Goal: Transaction & Acquisition: Purchase product/service

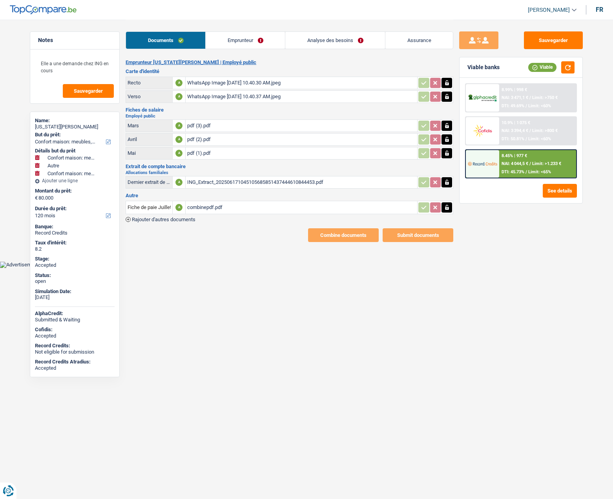
select select "household"
select select "other"
select select "household"
select select "120"
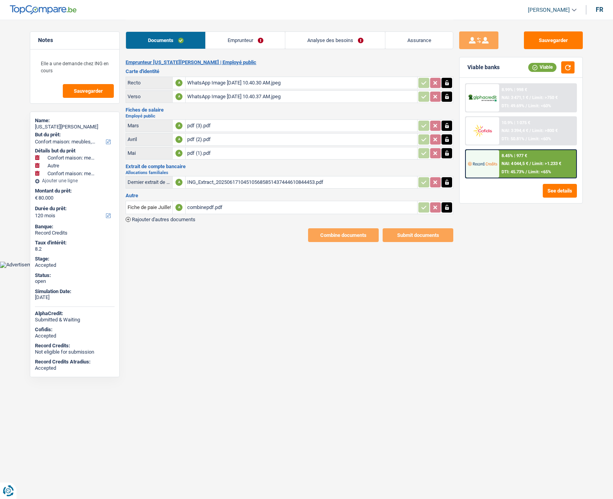
click at [238, 44] on link "Emprunteur" at bounding box center [245, 40] width 79 height 17
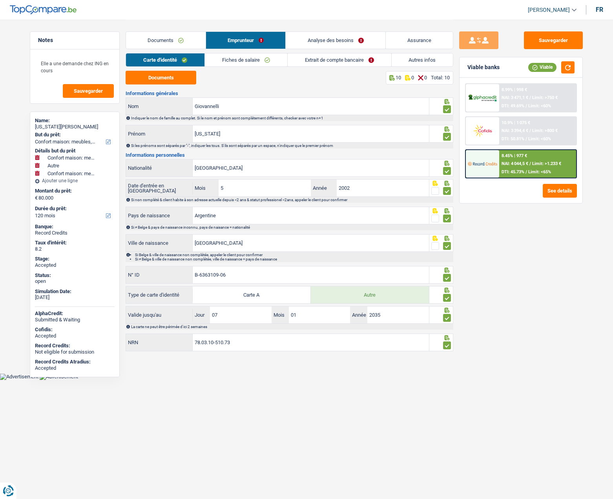
click at [174, 42] on link "Documents" at bounding box center [166, 40] width 80 height 17
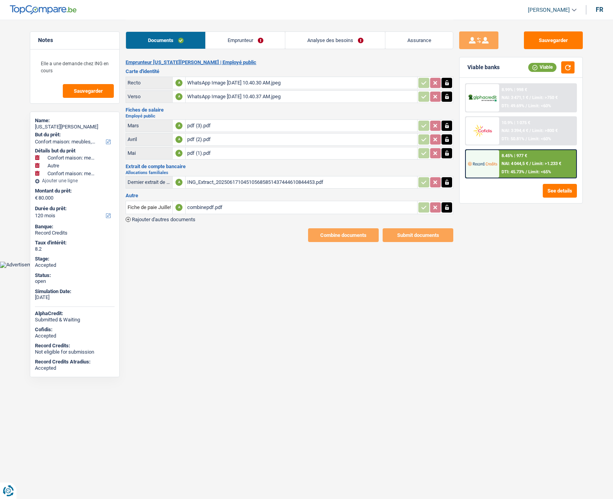
click at [200, 208] on div "combinepdf.pdf" at bounding box center [301, 207] width 229 height 12
click at [323, 40] on link "Analyse des besoins" at bounding box center [336, 40] width 100 height 17
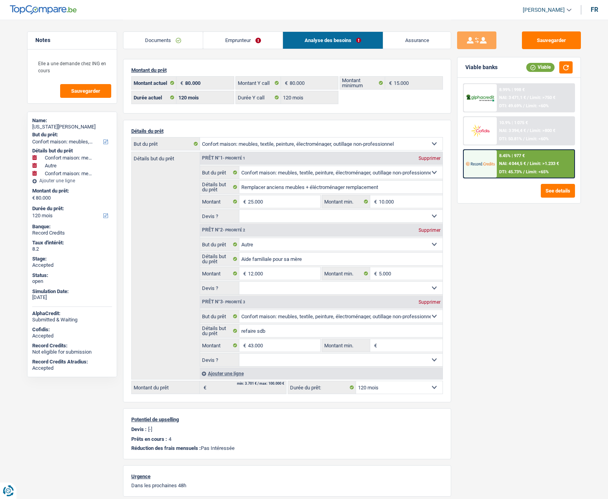
click at [161, 39] on link "Documents" at bounding box center [163, 40] width 80 height 17
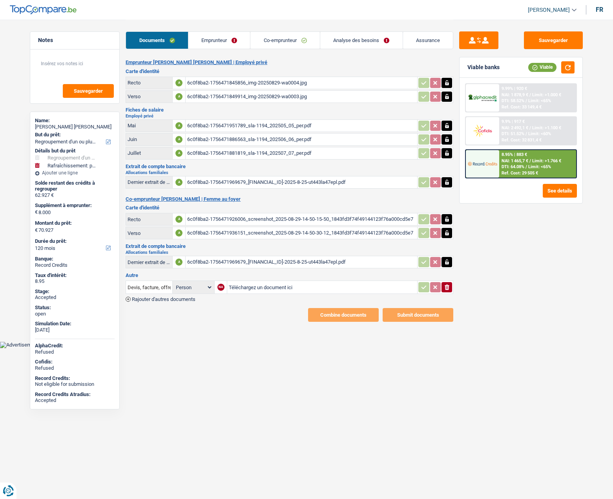
select select "refinancing"
select select "houseOrGarden"
select select "120"
drag, startPoint x: 50, startPoint y: 385, endPoint x: 88, endPoint y: 386, distance: 37.3
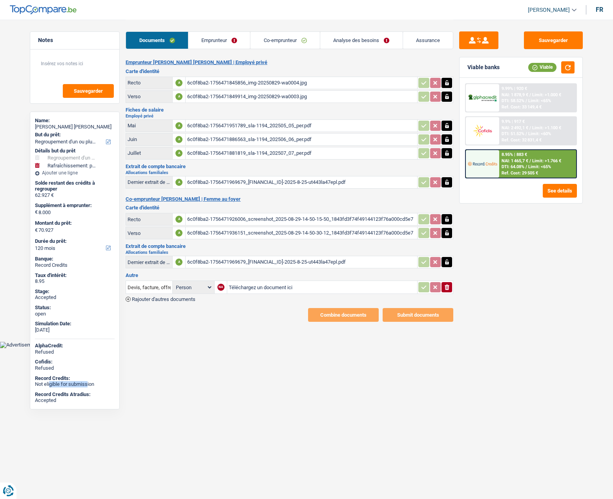
click at [88, 386] on div "Not eligible for submission" at bounding box center [75, 384] width 80 height 6
click at [90, 396] on div "Record Credits Atradius:" at bounding box center [75, 394] width 80 height 6
drag, startPoint x: 90, startPoint y: 126, endPoint x: 54, endPoint y: 125, distance: 35.8
click at [54, 125] on div "Andy Baelongandi Bolene" at bounding box center [75, 127] width 80 height 6
click at [221, 44] on link "Emprunteur" at bounding box center [220, 40] width 62 height 17
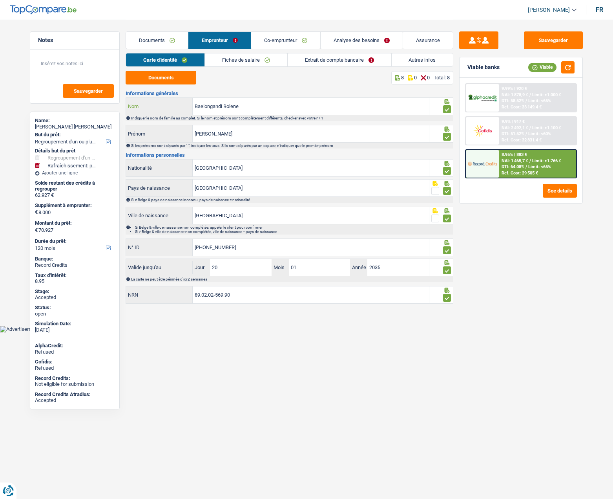
click at [211, 104] on input "Baelongandi Bolene" at bounding box center [311, 106] width 236 height 17
click at [185, 82] on button "Documents" at bounding box center [161, 78] width 71 height 14
click at [242, 63] on link "Fiches de salaire" at bounding box center [246, 59] width 82 height 13
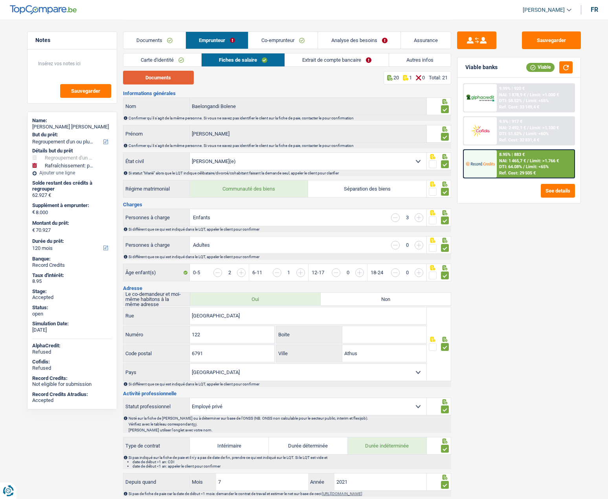
click at [165, 78] on button "Documents" at bounding box center [158, 78] width 71 height 14
click at [267, 40] on link "Co-emprunteur" at bounding box center [282, 40] width 69 height 17
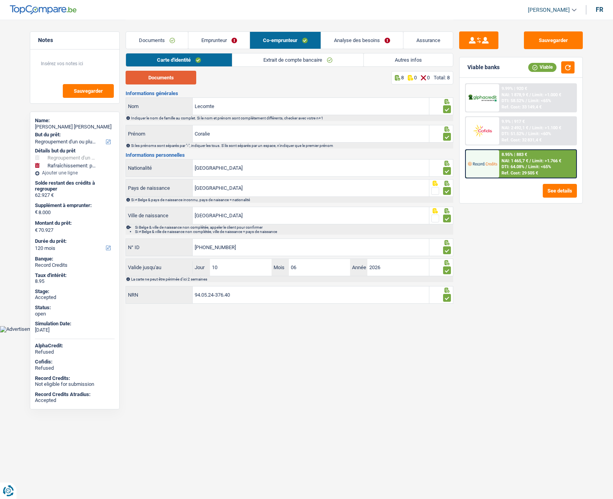
click at [175, 75] on button "Documents" at bounding box center [161, 78] width 71 height 14
click at [280, 59] on link "Extrait de compte bancaire" at bounding box center [298, 59] width 131 height 13
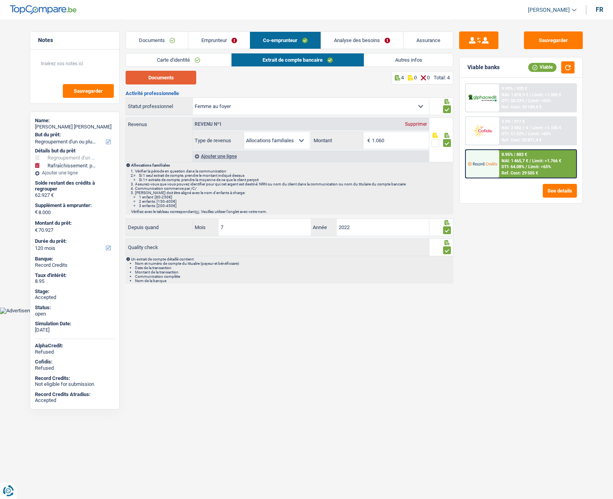
click at [179, 79] on button "Documents" at bounding box center [161, 78] width 71 height 14
click at [425, 37] on link "Assurance" at bounding box center [429, 40] width 50 height 17
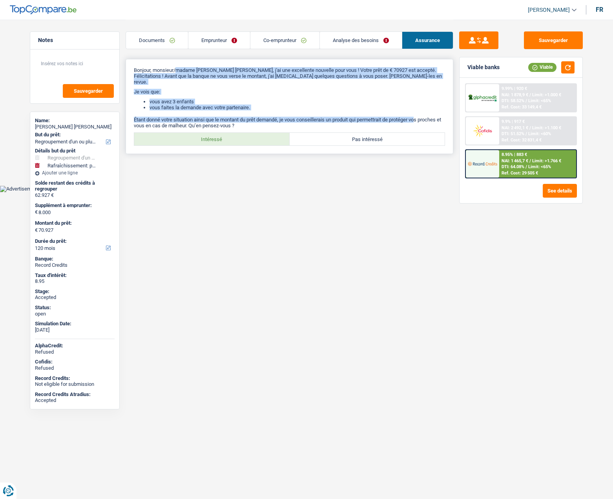
drag, startPoint x: 179, startPoint y: 69, endPoint x: 421, endPoint y: 108, distance: 245.4
click at [421, 108] on div "Bonjour, monsieur/madame Andy Baelongandi Bolene, j'ai une excellente nouvelle …" at bounding box center [290, 106] width 328 height 95
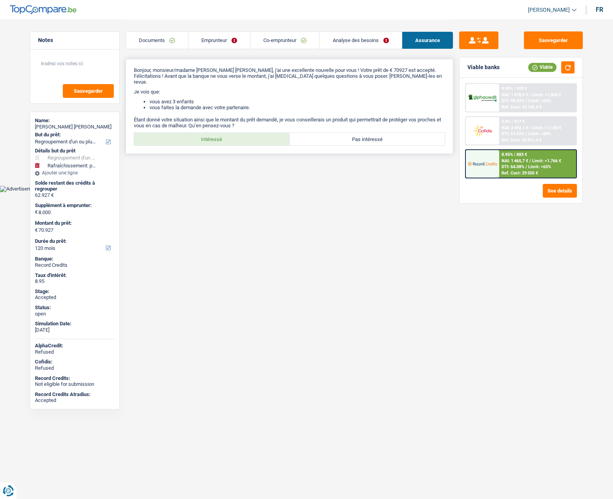
click at [236, 140] on div "Bonjour, monsieur/madame Andy Baelongandi Bolene, j'ai une excellente nouvelle …" at bounding box center [290, 106] width 328 height 95
click at [231, 139] on label "Intéressé" at bounding box center [212, 139] width 156 height 13
click at [231, 139] on input "Intéressé" at bounding box center [212, 139] width 156 height 13
radio input "true"
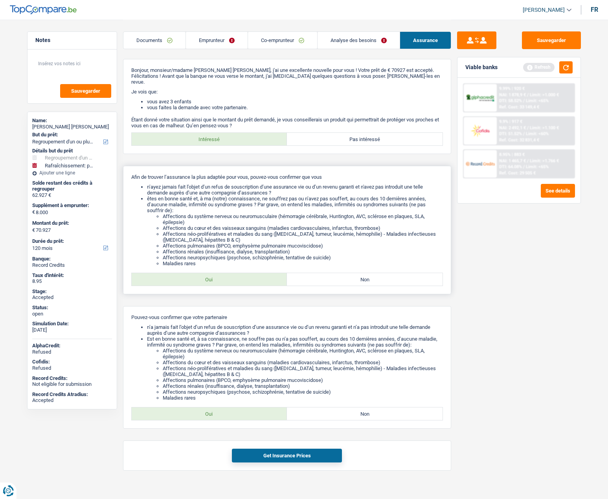
click at [230, 275] on label "Oui" at bounding box center [210, 279] width 156 height 13
click at [230, 275] on input "Oui" at bounding box center [210, 279] width 156 height 13
radio input "true"
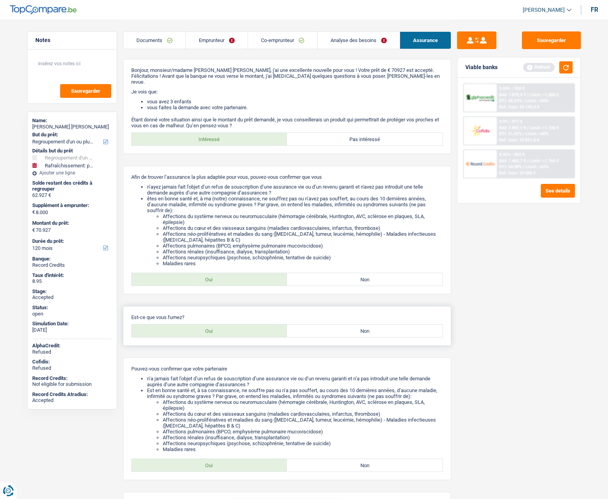
click at [321, 328] on label "Non" at bounding box center [365, 330] width 156 height 13
click at [321, 328] on input "Non" at bounding box center [365, 330] width 156 height 13
radio input "true"
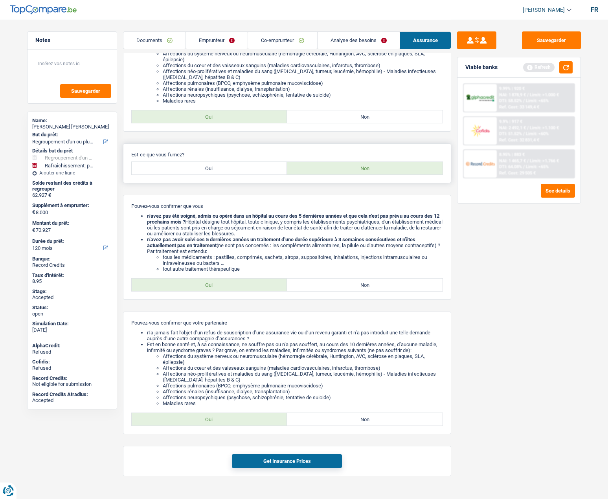
scroll to position [171, 0]
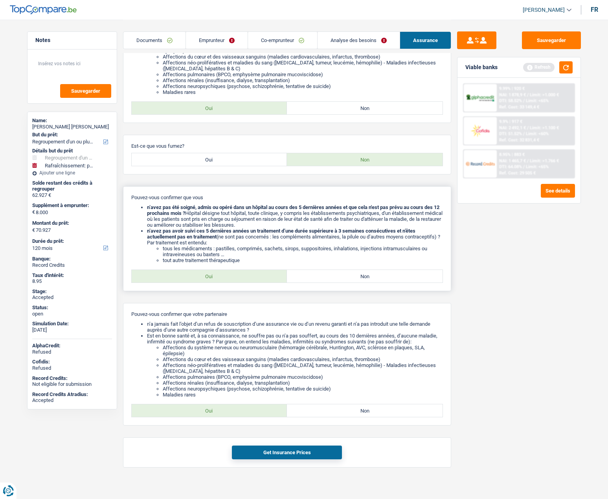
click at [251, 270] on label "Oui" at bounding box center [210, 276] width 156 height 13
click at [251, 270] on input "Oui" at bounding box center [210, 276] width 156 height 13
radio input "true"
click at [235, 404] on label "Oui" at bounding box center [210, 410] width 156 height 13
click at [235, 404] on input "Oui" at bounding box center [210, 410] width 156 height 13
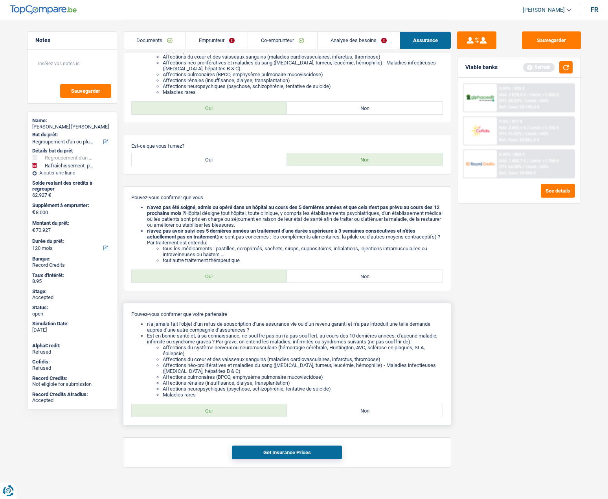
radio input "true"
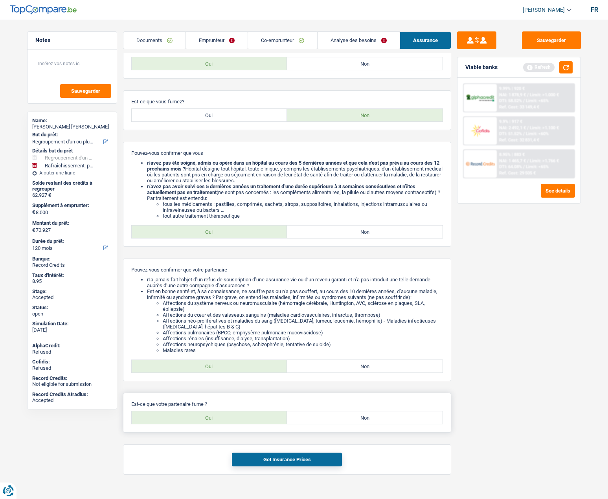
scroll to position [223, 0]
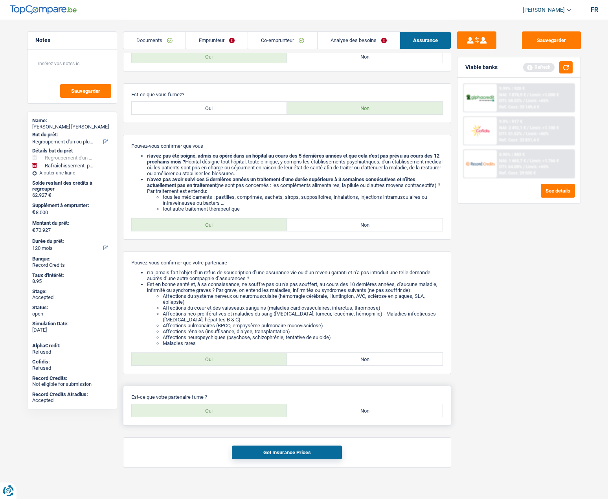
click at [322, 397] on div "Est-ce que votre partenaire fume ? Oui Non Tous les champs sont obligatoires. V…" at bounding box center [287, 406] width 328 height 40
click at [322, 404] on label "Non" at bounding box center [365, 410] width 156 height 13
click at [322, 404] on input "Non" at bounding box center [365, 410] width 156 height 13
radio input "true"
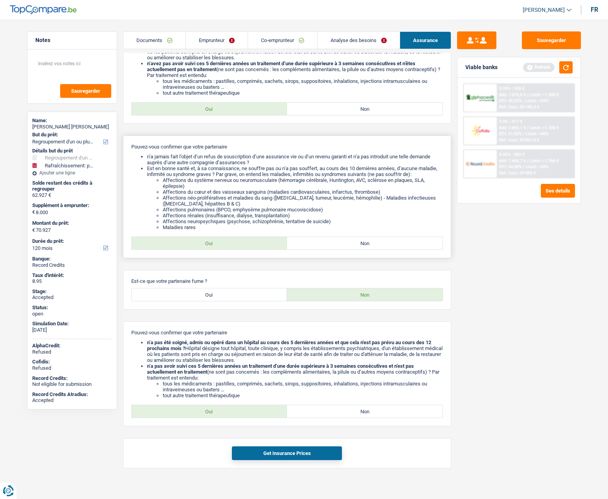
scroll to position [339, 0]
click at [261, 407] on label "Oui" at bounding box center [210, 410] width 156 height 13
click at [261, 407] on input "Oui" at bounding box center [210, 410] width 156 height 13
radio input "true"
click at [279, 445] on button "Get Insurance Prices" at bounding box center [287, 452] width 110 height 14
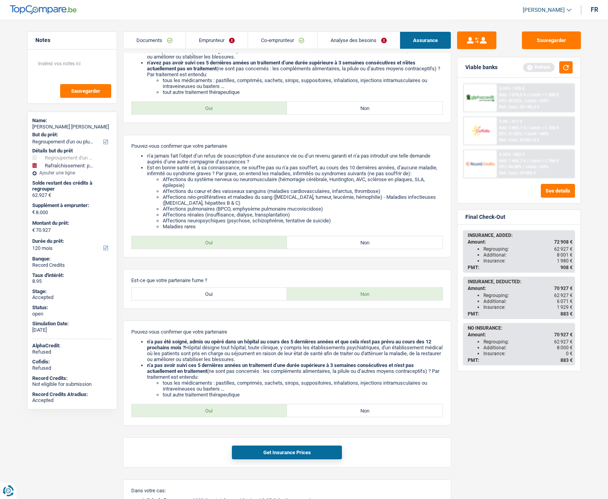
drag, startPoint x: 566, startPoint y: 260, endPoint x: 491, endPoint y: 260, distance: 75.8
click at [491, 260] on div "Insurance: 1 980 €" at bounding box center [527, 260] width 89 height 5
drag, startPoint x: 570, startPoint y: 305, endPoint x: 486, endPoint y: 305, distance: 84.4
click at [487, 306] on div "Insurance: 1 929 €" at bounding box center [527, 306] width 89 height 5
click at [208, 39] on link "Emprunteur" at bounding box center [217, 40] width 62 height 17
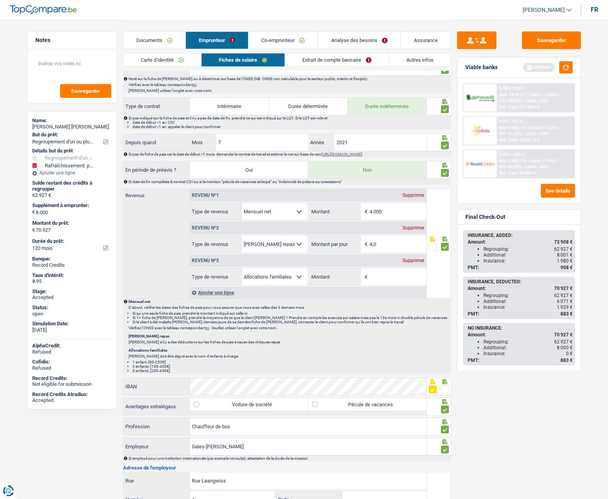
click at [401, 62] on link "Autres infos" at bounding box center [420, 59] width 62 height 13
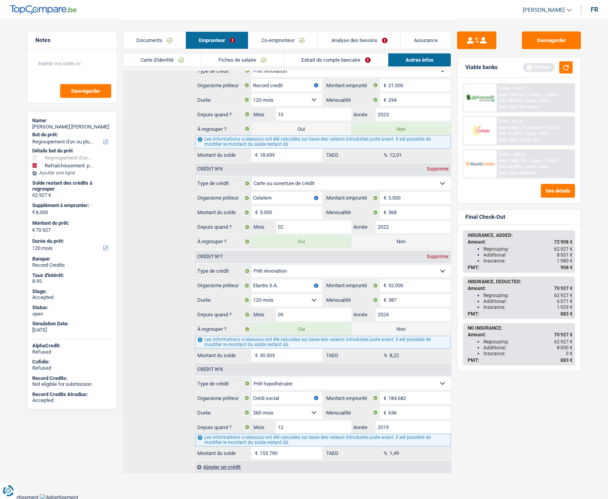
scroll to position [710, 0]
click at [338, 38] on link "Analyse des besoins" at bounding box center [359, 40] width 82 height 17
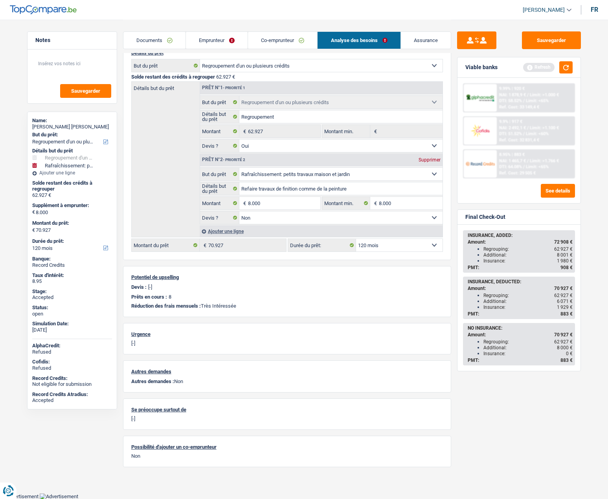
drag, startPoint x: 485, startPoint y: 299, endPoint x: 569, endPoint y: 298, distance: 84.1
click at [569, 298] on ul "Regrouping: 62 927 € Additional: 6 071 € Insurance: 1 929 €" at bounding box center [519, 301] width 105 height 18
click at [566, 301] on span "6 071 €" at bounding box center [565, 300] width 16 height 5
drag, startPoint x: 568, startPoint y: 301, endPoint x: 480, endPoint y: 302, distance: 87.6
click at [480, 302] on ul "Regrouping: 62 927 € Additional: 6 071 € Insurance: 1 929 €" at bounding box center [519, 301] width 105 height 18
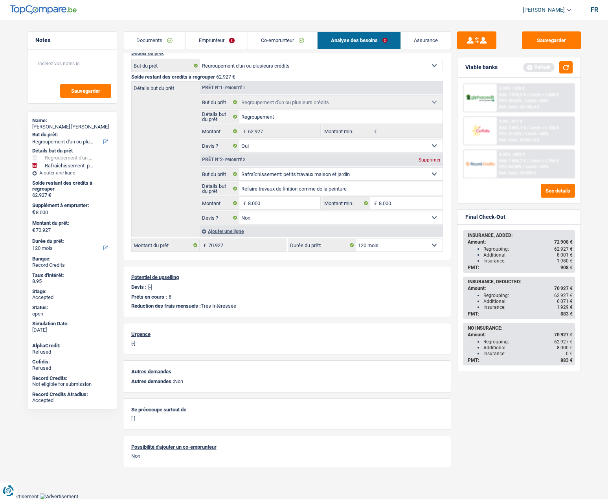
click at [456, 243] on div "Sauvegarder Viable banks Refresh 9.99% | 920 € NAI: 1 878,9 € / Limit: >1.000 €…" at bounding box center [518, 258] width 135 height 455
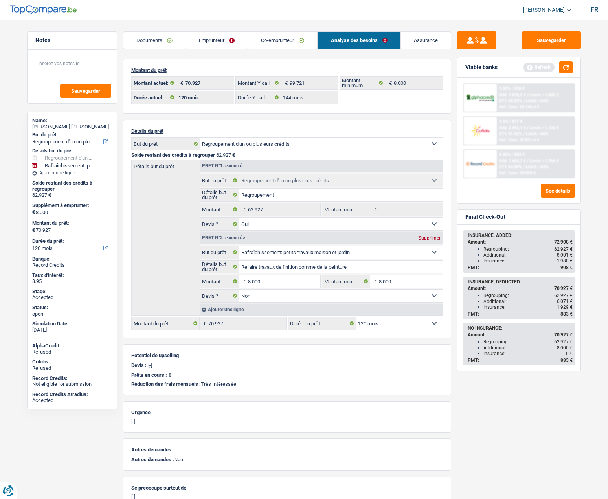
drag, startPoint x: 202, startPoint y: 42, endPoint x: 212, endPoint y: 48, distance: 11.1
click at [202, 42] on link "Emprunteur" at bounding box center [217, 40] width 62 height 17
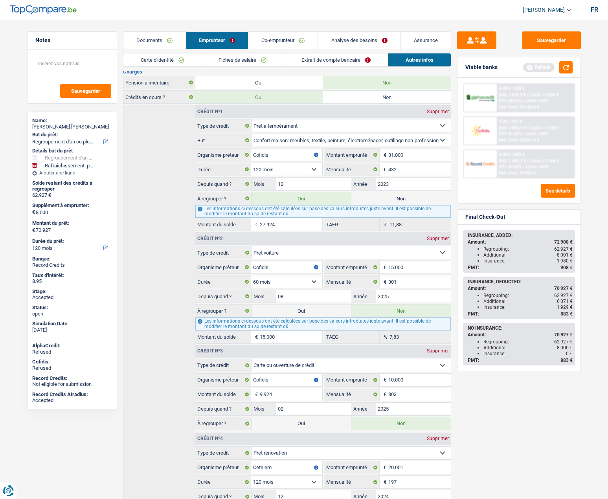
scroll to position [196, 0]
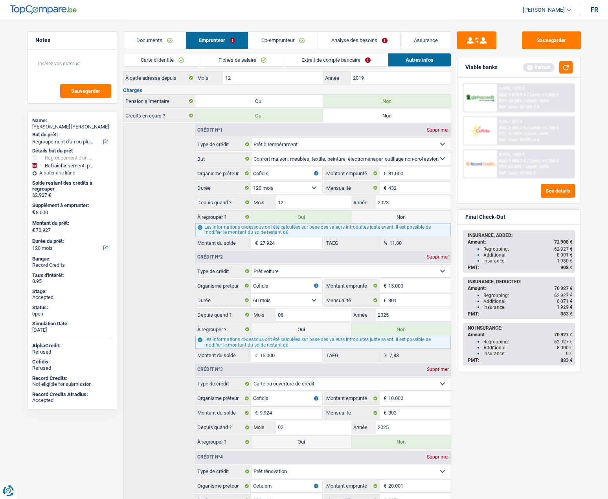
click at [453, 223] on div "Sauvegarder Viable banks Refresh 9.99% | 920 € NAI: 1 878,9 € / Limit: >1.000 €…" at bounding box center [518, 258] width 135 height 455
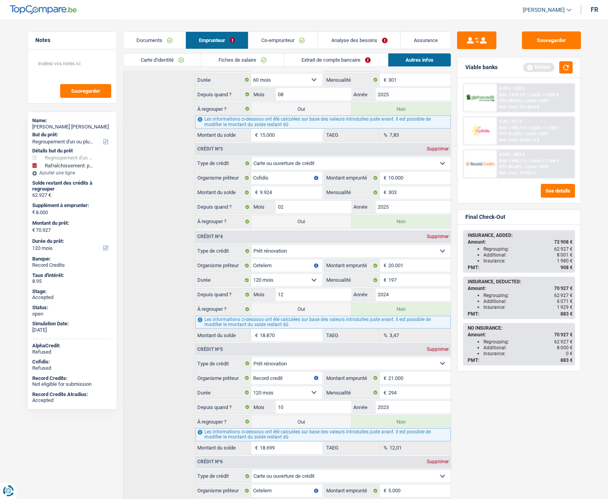
scroll to position [474, 0]
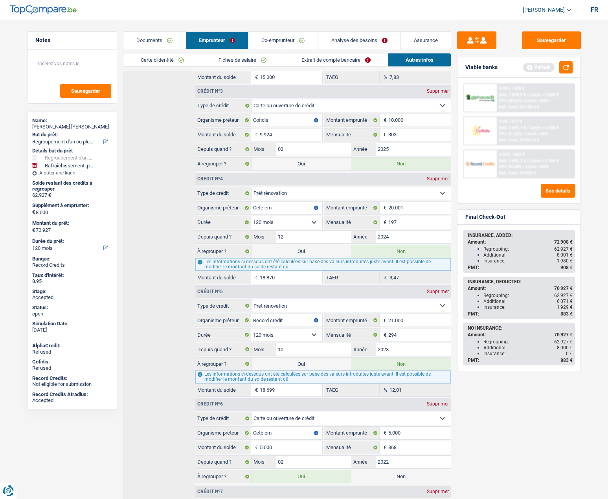
click at [348, 40] on link "Analyse des besoins" at bounding box center [359, 40] width 82 height 17
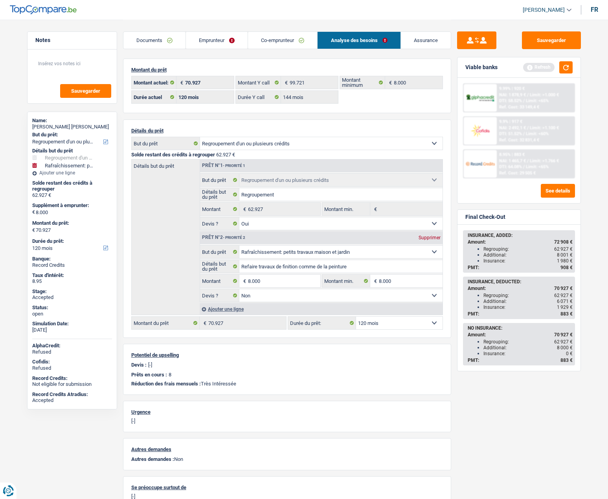
scroll to position [0, 0]
click at [275, 40] on link "Co-emprunteur" at bounding box center [282, 40] width 69 height 17
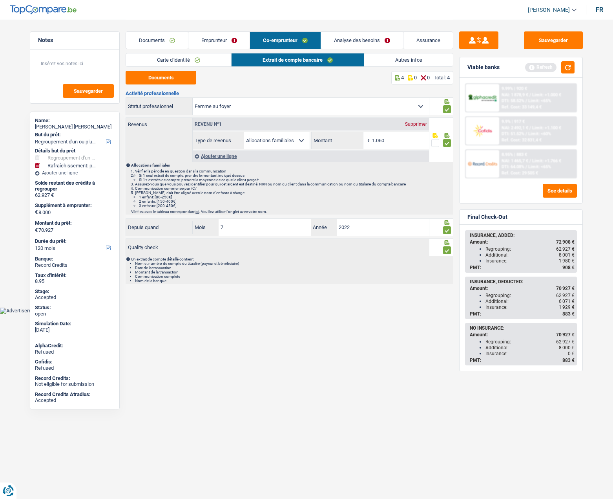
click at [234, 40] on link "Emprunteur" at bounding box center [220, 40] width 62 height 17
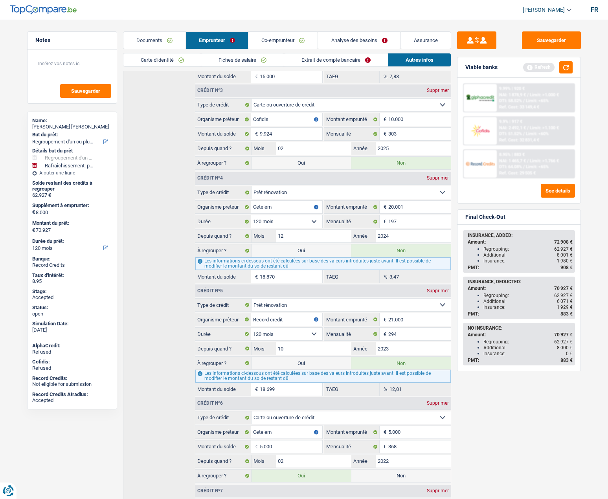
scroll to position [474, 0]
click at [306, 249] on label "Oui" at bounding box center [300, 251] width 99 height 13
click at [306, 249] on input "Oui" at bounding box center [300, 251] width 99 height 13
radio input "true"
type input "89.797"
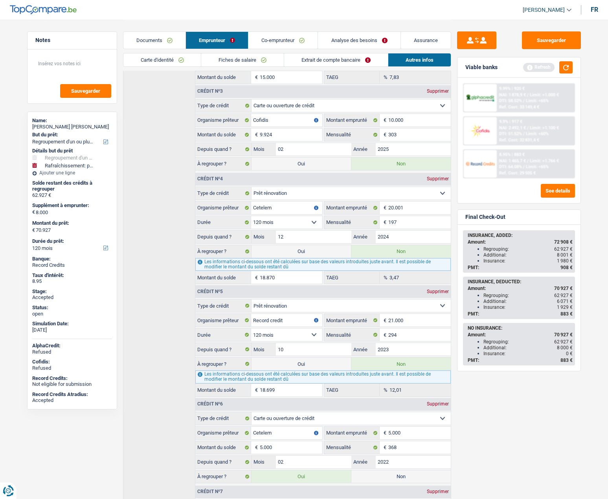
select select "144"
radio input "false"
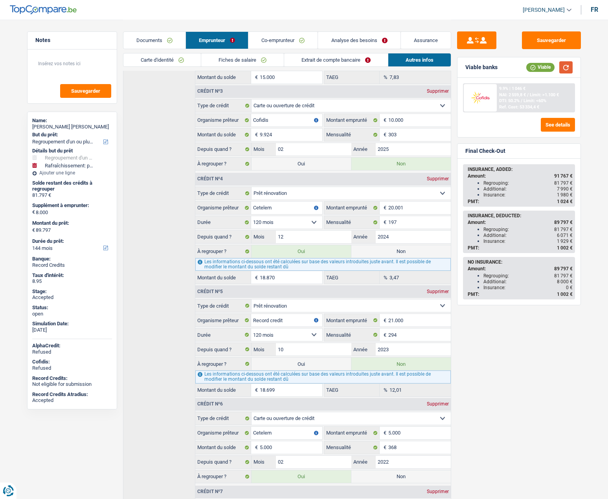
click at [564, 71] on button "button" at bounding box center [565, 67] width 13 height 12
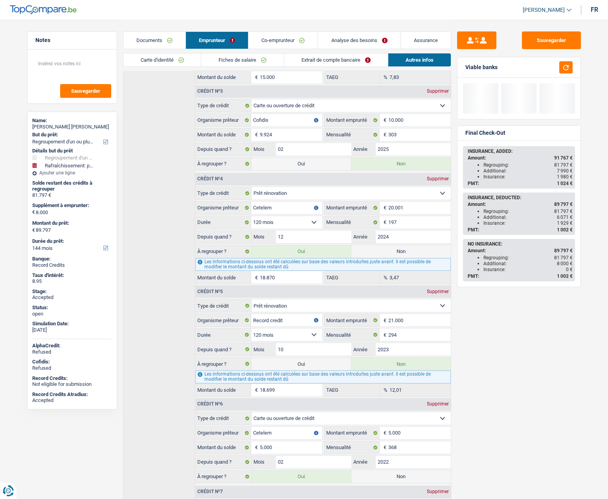
click at [328, 361] on label "Oui" at bounding box center [300, 363] width 99 height 13
click at [328, 361] on input "Oui" at bounding box center [300, 363] width 99 height 13
radio input "true"
type input "108.496"
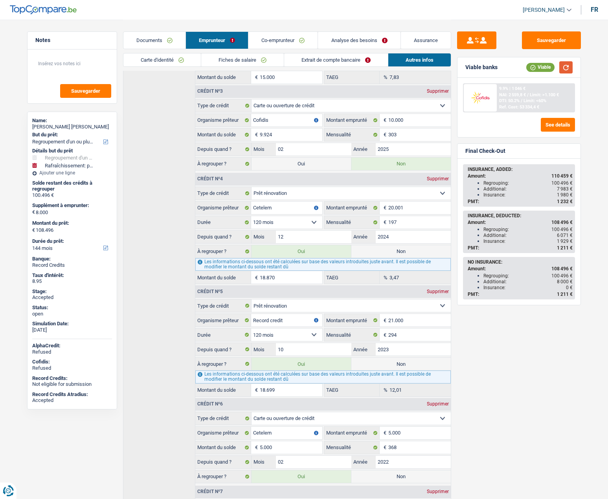
click at [569, 72] on button "button" at bounding box center [565, 67] width 13 height 12
click at [399, 364] on label "Non" at bounding box center [400, 363] width 99 height 13
click at [399, 364] on input "Non" at bounding box center [400, 363] width 99 height 13
radio input "true"
type input "89.797"
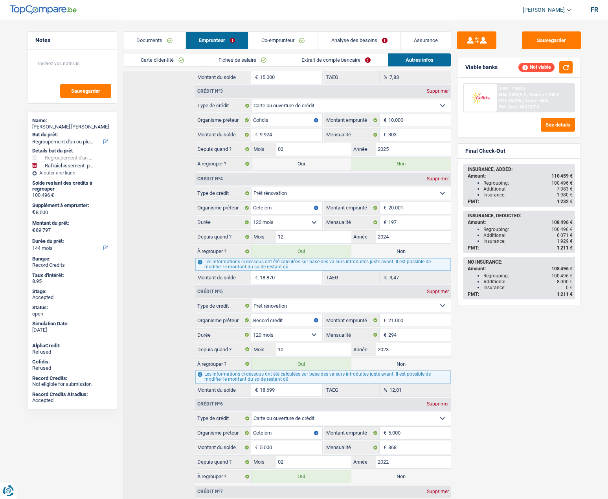
radio input "false"
click at [410, 253] on label "Non" at bounding box center [400, 251] width 99 height 13
click at [410, 253] on input "Non" at bounding box center [400, 251] width 99 height 13
radio input "true"
type input "70.927"
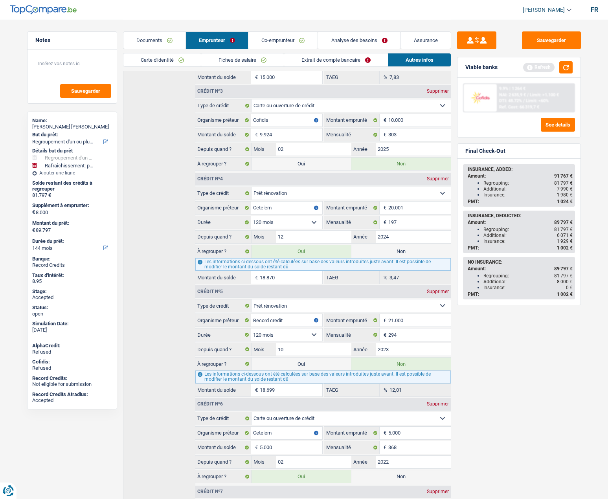
radio input "false"
click at [295, 363] on label "Oui" at bounding box center [300, 363] width 99 height 13
click at [295, 363] on input "Oui" at bounding box center [300, 363] width 99 height 13
radio input "true"
type input "89.626"
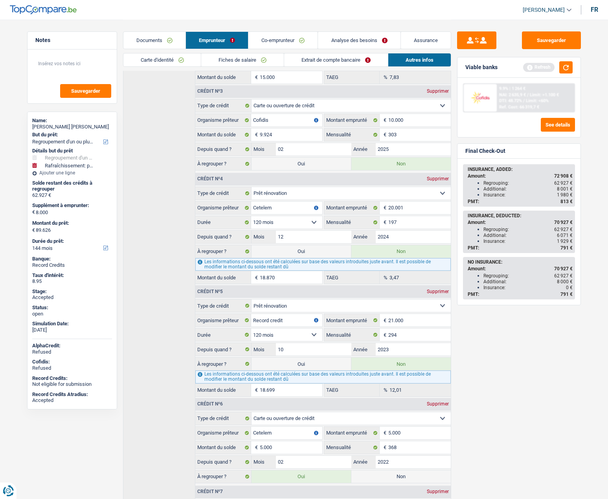
radio input "false"
click at [564, 70] on button "button" at bounding box center [565, 67] width 13 height 12
click at [569, 67] on button "button" at bounding box center [565, 67] width 13 height 12
click at [57, 248] on select "12 mois 18 mois 24 mois 30 mois 36 mois 42 mois 48 mois 60 mois 72 mois 84 mois…" at bounding box center [72, 248] width 80 height 8
select select "120"
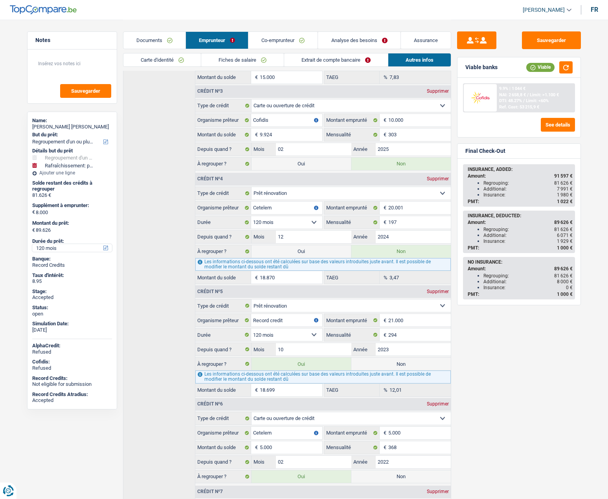
click at [32, 244] on select "12 mois 18 mois 24 mois 30 mois 36 mois 42 mois 48 mois 60 mois 72 mois 84 mois…" at bounding box center [72, 248] width 80 height 8
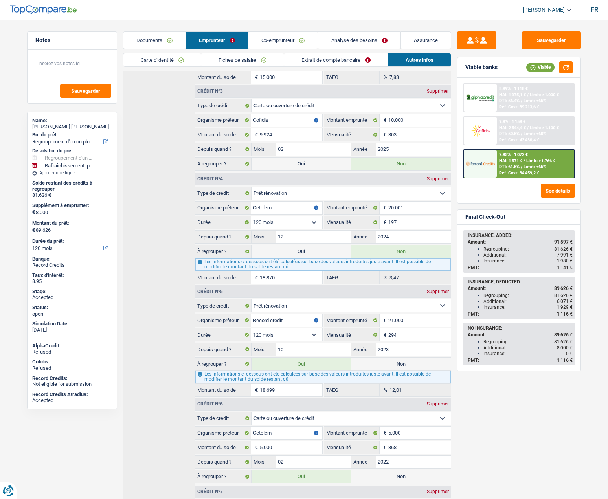
click at [399, 359] on label "Non" at bounding box center [400, 363] width 99 height 13
click at [399, 359] on input "Non" at bounding box center [400, 363] width 99 height 13
radio input "true"
type input "70.927"
select select "144"
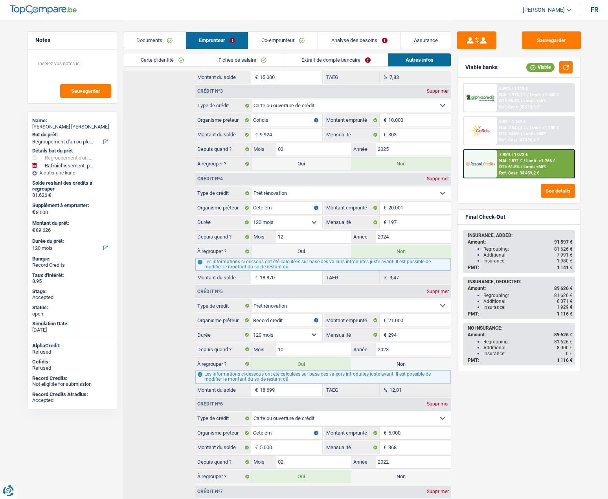
radio input "false"
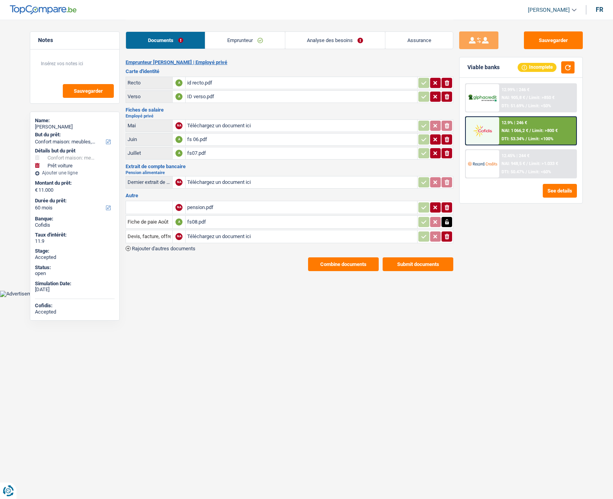
select select "household"
select select "car"
select select "60"
click at [146, 205] on input "text" at bounding box center [149, 207] width 43 height 13
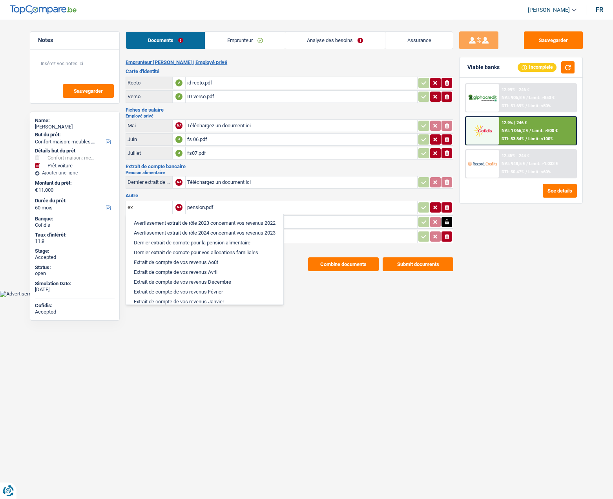
click at [159, 263] on li "Extrait de compte de vos revenus Août" at bounding box center [205, 262] width 150 height 10
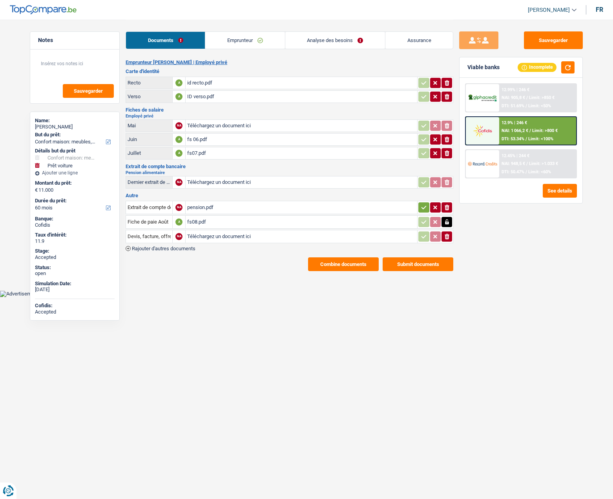
click at [210, 206] on div "pension.pdf" at bounding box center [301, 207] width 229 height 12
click at [206, 206] on div "pension.pdf" at bounding box center [301, 207] width 229 height 12
click at [150, 208] on input "Extrait de compte de vos revenus Août" at bounding box center [149, 207] width 43 height 13
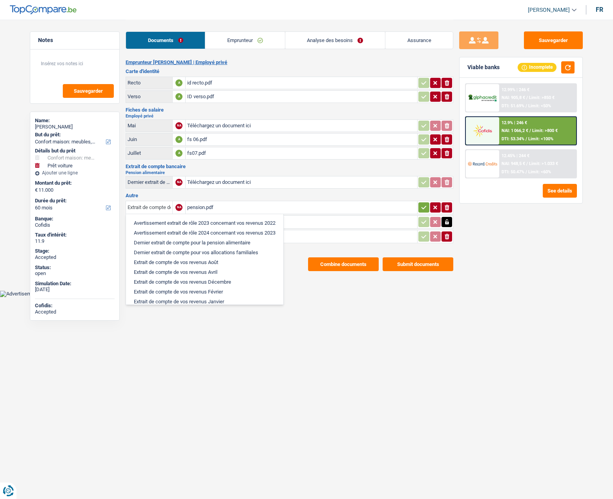
click at [150, 208] on input "Extrait de compte de vos revenus Août" at bounding box center [149, 207] width 43 height 13
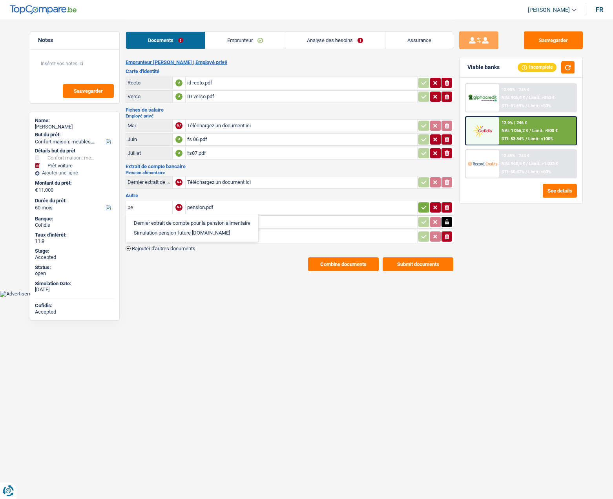
type input "p"
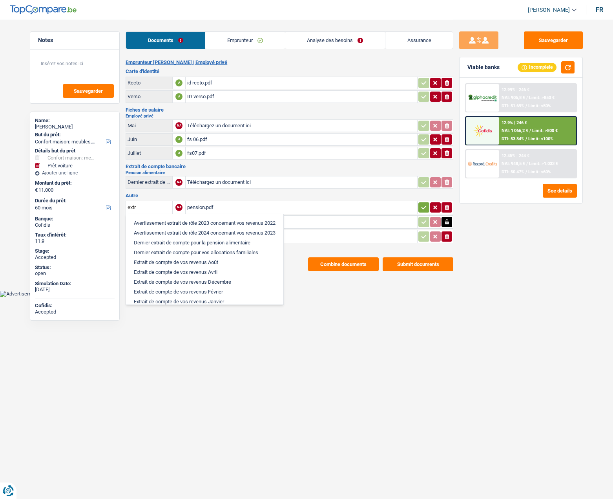
click at [222, 242] on li "Dernier extrait de compte pour la pension alimentaire" at bounding box center [205, 243] width 150 height 10
type input "Dernier extrait de compte pour la pension alimentaire"
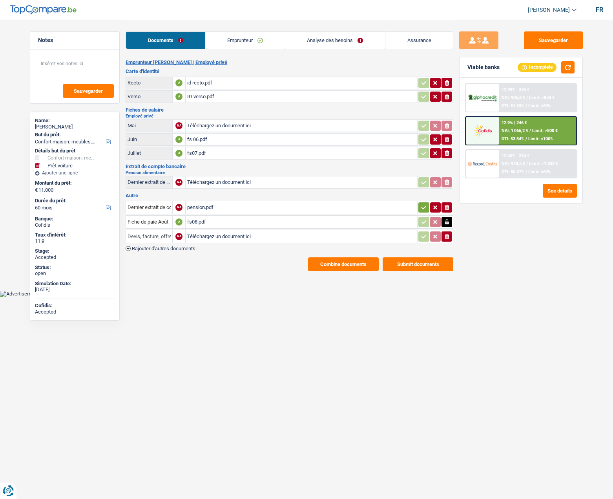
click at [146, 236] on input "Devis, facture, offre, bon de commande" at bounding box center [149, 236] width 43 height 13
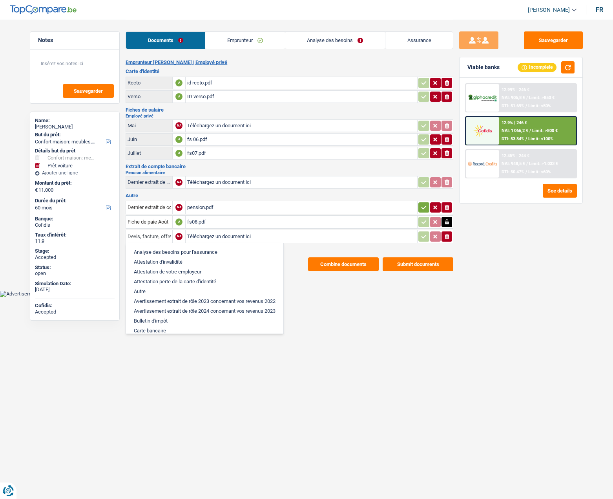
click at [146, 236] on input "Devis, facture, offre, bon de commande" at bounding box center [149, 236] width 43 height 13
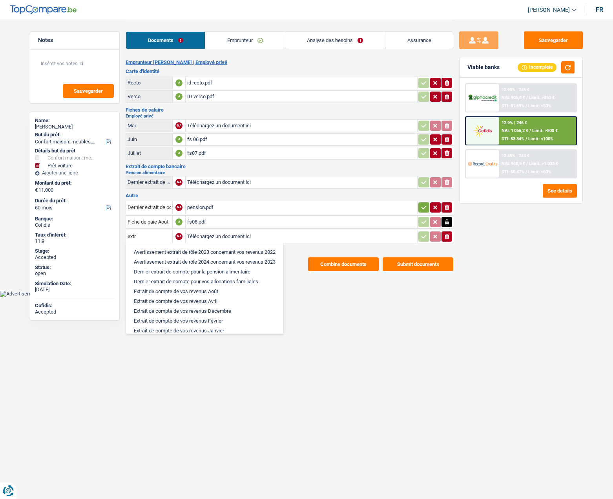
click at [163, 289] on li "Extrait de compte de vos revenus Août" at bounding box center [205, 291] width 150 height 10
type input "Extrait de compte de vos revenus Août"
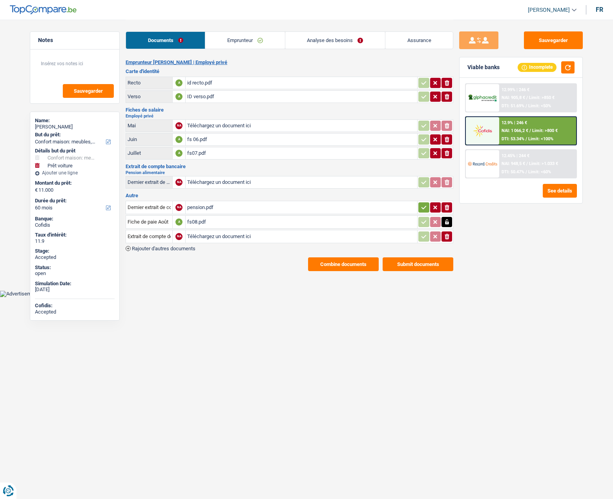
type input "C:\fakepath\exb salaire 08.PNG"
click at [129, 249] on icon "button" at bounding box center [128, 248] width 5 height 5
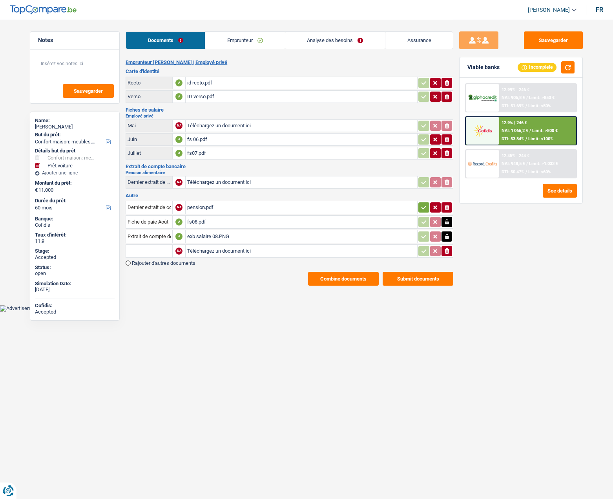
click at [142, 248] on input "text" at bounding box center [149, 251] width 43 height 13
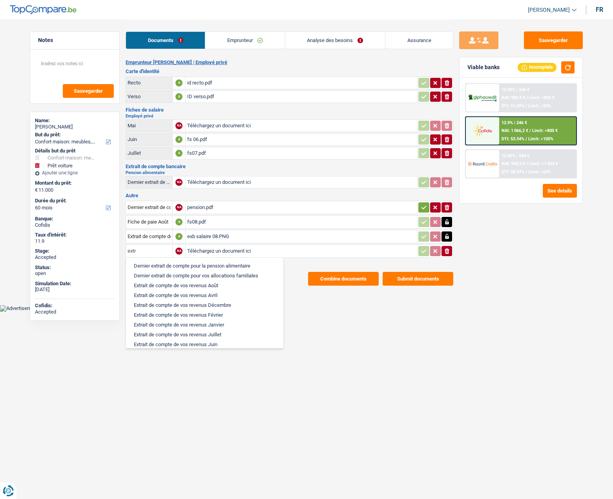
scroll to position [79, 0]
click at [186, 277] on li "Extrait de compte de vos revenus Juillet" at bounding box center [205, 276] width 150 height 10
type input "Extrait de compte de vos revenus Juillet"
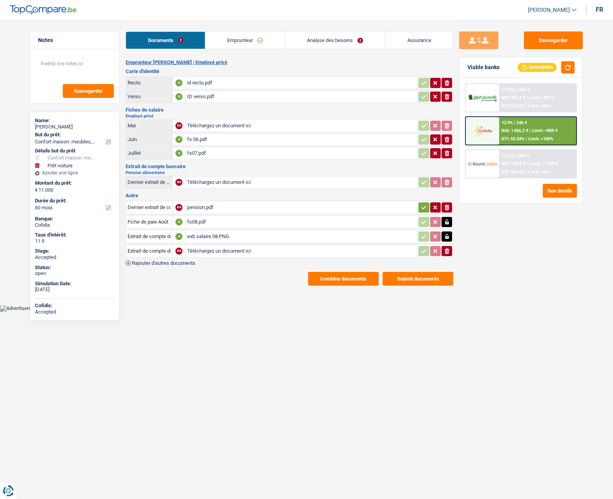
type input "C:\fakepath\exb salaire 07.PNG"
click at [157, 264] on span "Rajouter d'autres documents" at bounding box center [164, 262] width 64 height 5
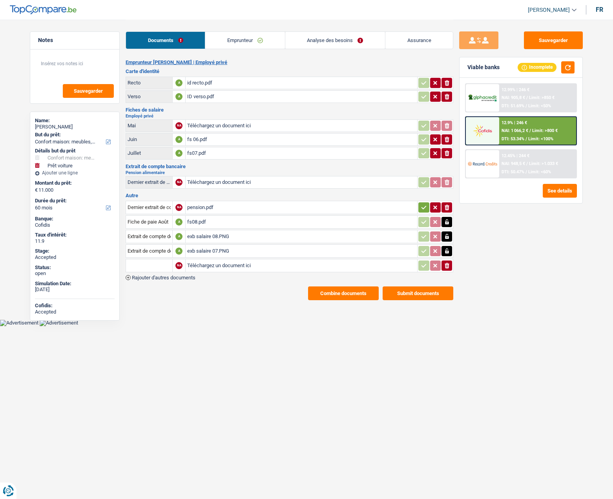
click at [156, 263] on input "text" at bounding box center [149, 265] width 43 height 13
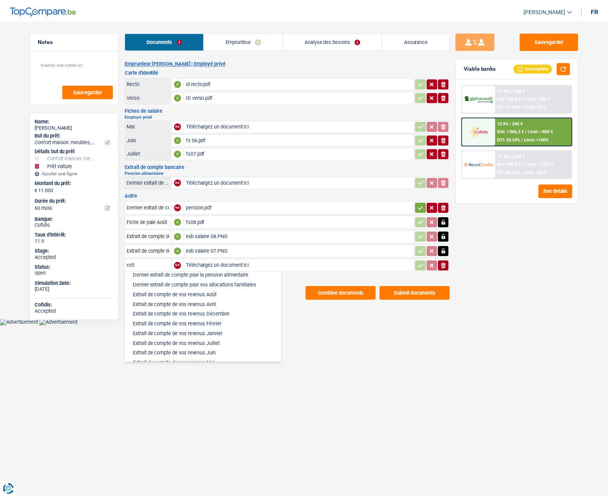
scroll to position [39, 0]
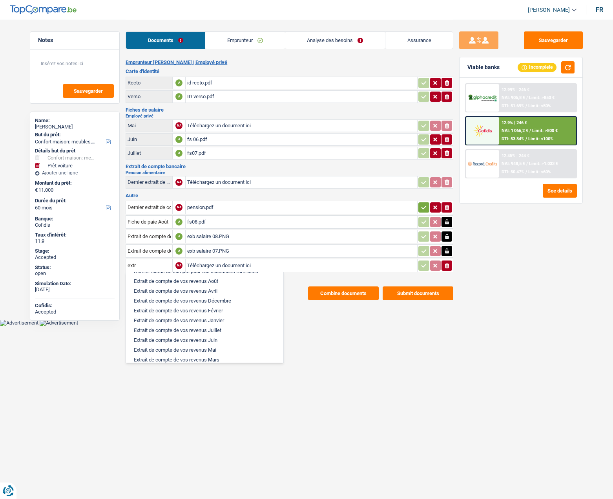
click at [227, 341] on li "Extrait de compte de vos revenus Juin" at bounding box center [205, 340] width 150 height 10
type input "Extrait de compte de vos revenus Juin"
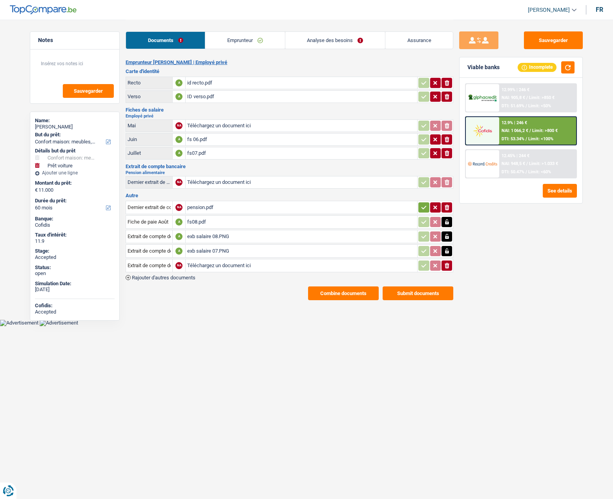
type input "C:\fakepath\exb salaire 06.PNG"
click at [553, 40] on button "Sauvegarder" at bounding box center [553, 40] width 59 height 18
click at [326, 292] on button "Combine documents" at bounding box center [343, 293] width 71 height 14
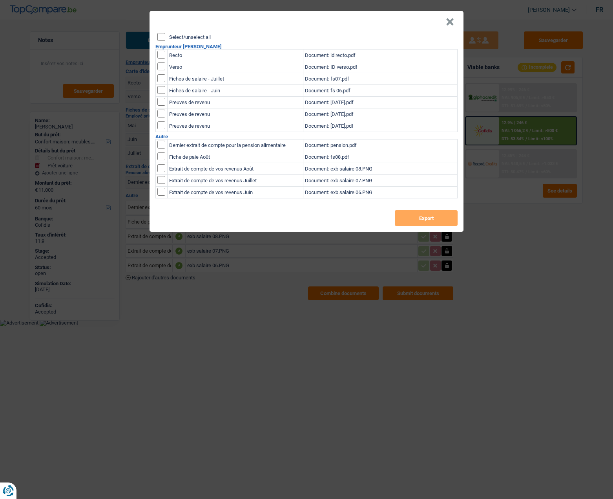
click at [449, 22] on button "×" at bounding box center [450, 22] width 8 height 8
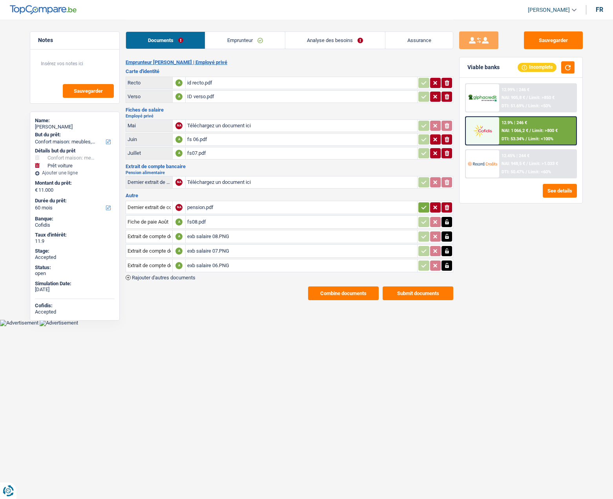
click at [242, 44] on link "Emprunteur" at bounding box center [244, 40] width 79 height 17
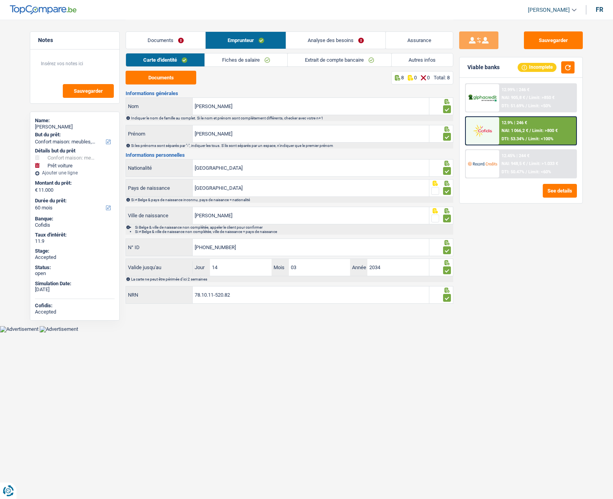
click at [249, 60] on link "Fiches de salaire" at bounding box center [246, 59] width 82 height 13
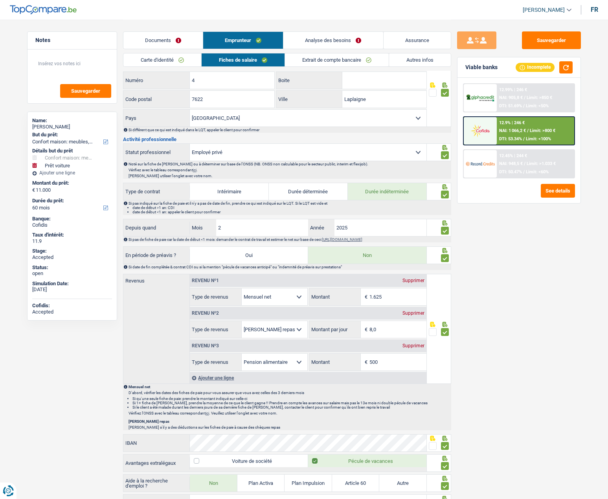
scroll to position [196, 0]
click at [396, 299] on input "1.625" at bounding box center [397, 295] width 57 height 17
click at [537, 299] on div "Sauvegarder Viable banks Incomplete 12.99% | 246 € NAI: 905,8 € / Limit: >850 €…" at bounding box center [518, 258] width 135 height 455
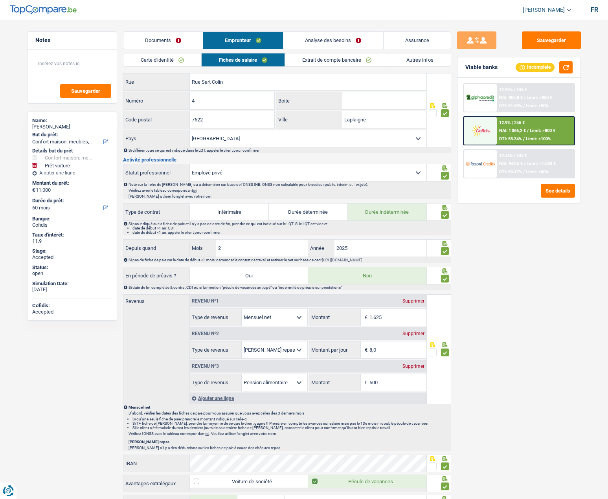
scroll to position [157, 0]
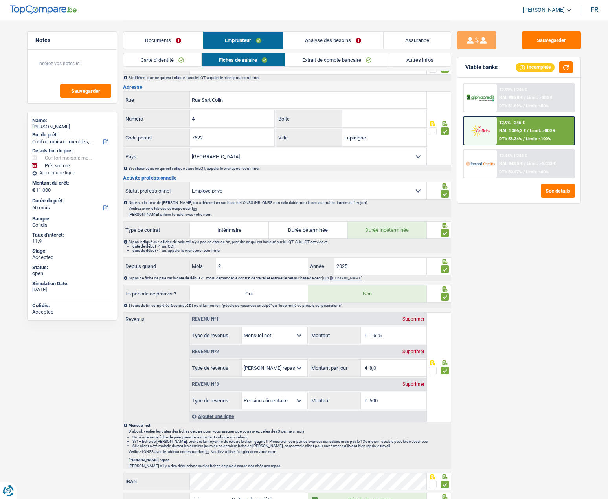
click at [148, 44] on link "Documents" at bounding box center [162, 40] width 79 height 17
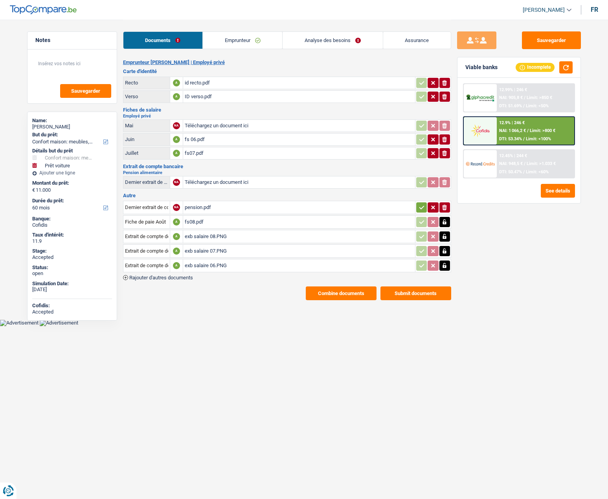
scroll to position [0, 0]
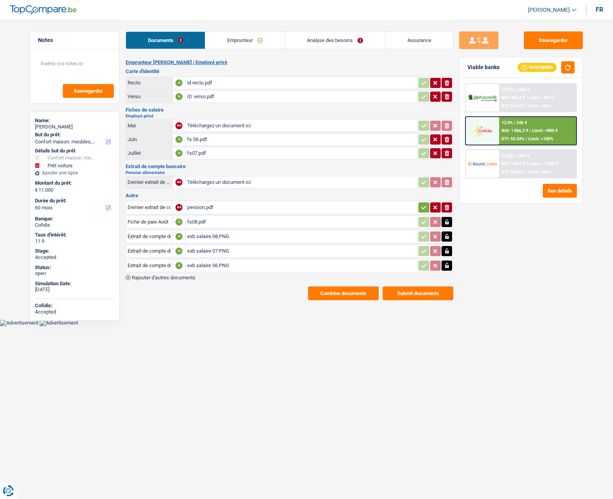
click at [202, 208] on div "pension.pdf" at bounding box center [301, 207] width 229 height 12
click at [236, 33] on link "Emprunteur" at bounding box center [244, 40] width 79 height 17
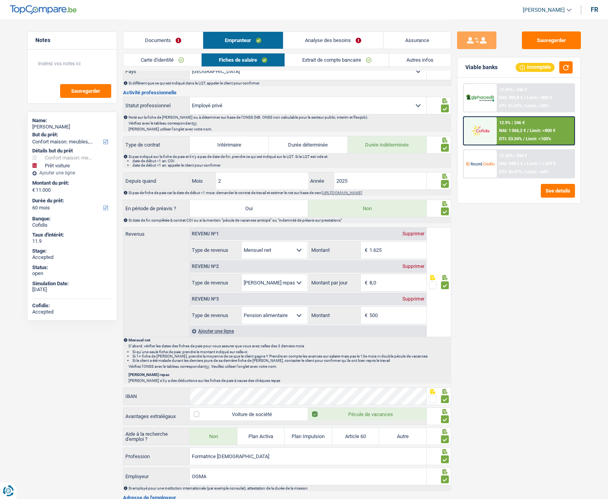
scroll to position [314, 0]
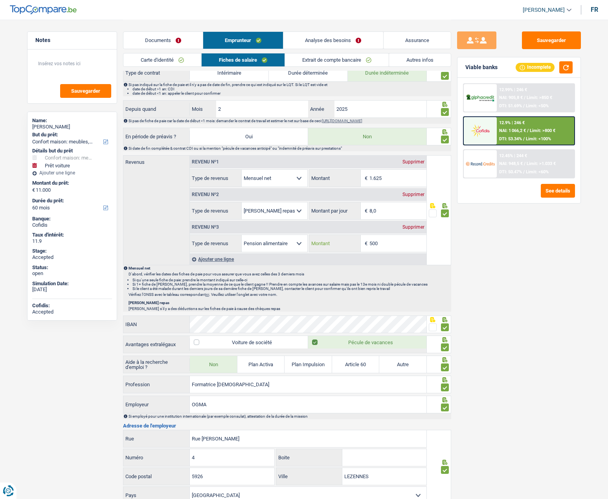
click at [381, 245] on input "500" at bounding box center [397, 243] width 57 height 17
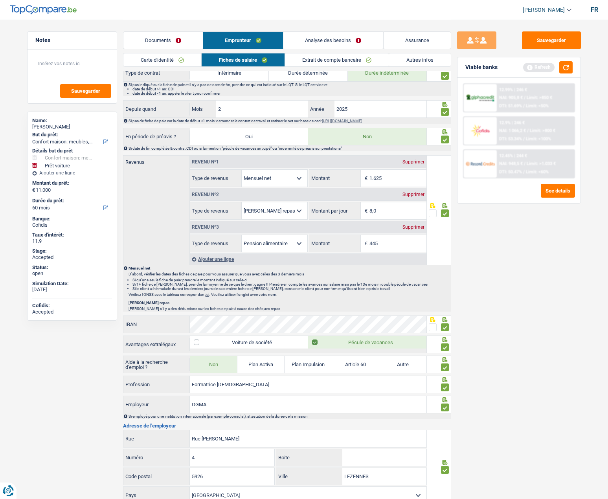
type input "445"
click at [481, 256] on div "Sauvegarder Viable banks Refresh 12.99% | 246 € NAI: 905,8 € / Limit: >850 € DT…" at bounding box center [518, 258] width 135 height 455
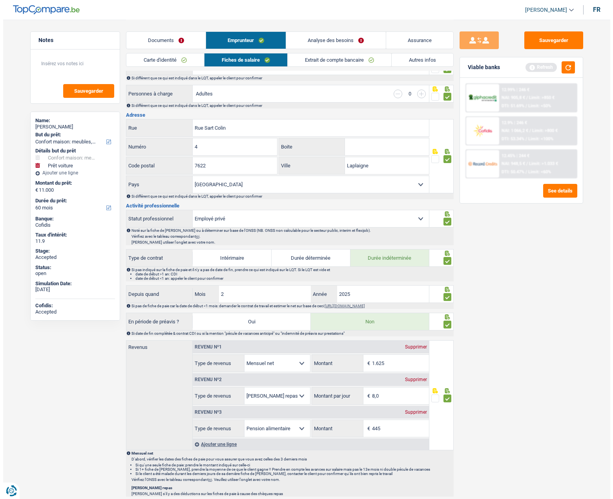
scroll to position [39, 0]
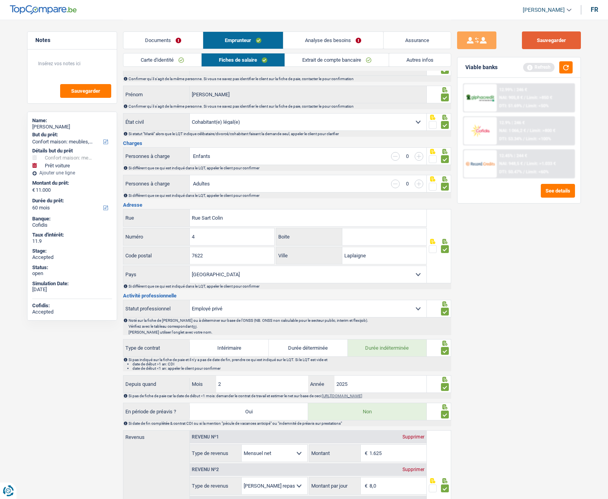
click at [544, 40] on button "Sauvegarder" at bounding box center [551, 40] width 59 height 18
click at [570, 67] on button "button" at bounding box center [565, 67] width 13 height 12
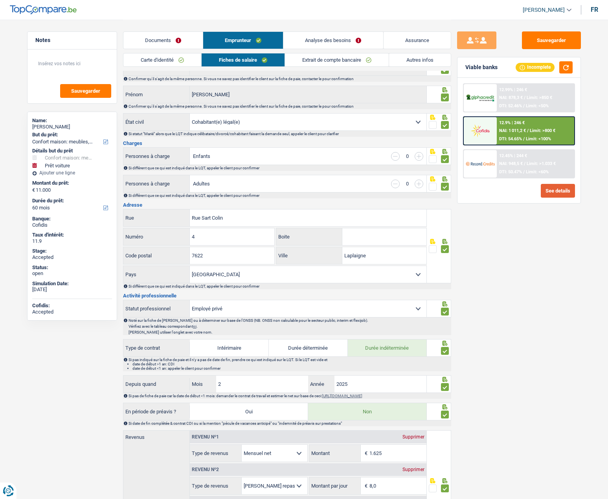
click at [548, 189] on button "See details" at bounding box center [557, 191] width 34 height 14
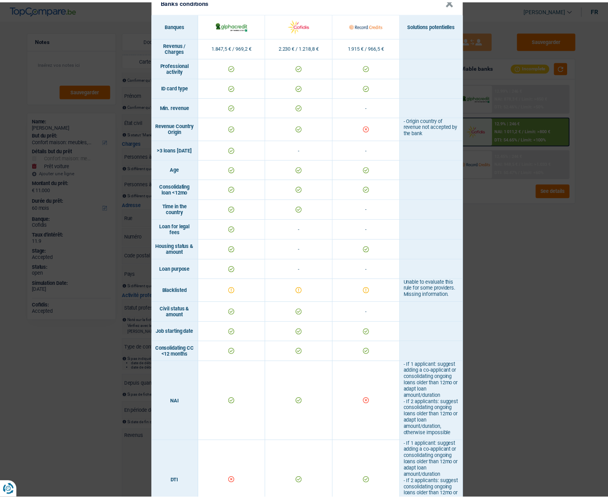
scroll to position [0, 0]
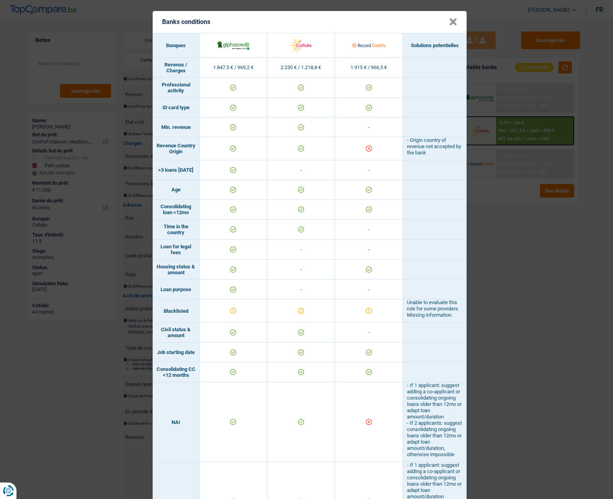
click at [450, 20] on button "×" at bounding box center [453, 22] width 8 height 8
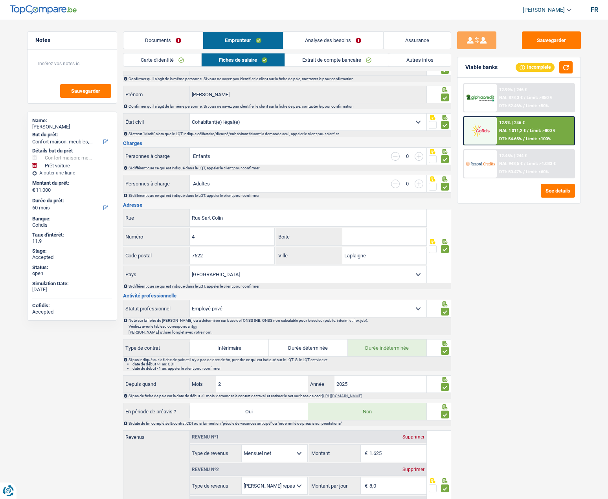
click at [411, 59] on link "Autres infos" at bounding box center [420, 59] width 62 height 13
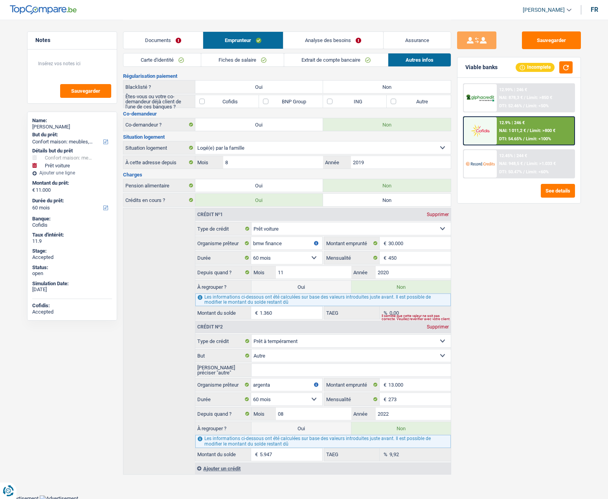
click at [232, 60] on link "Fiches de salaire" at bounding box center [242, 59] width 82 height 13
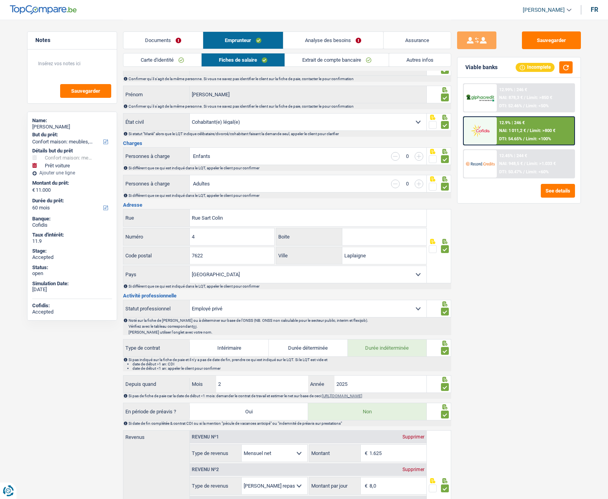
click at [166, 62] on link "Carte d'identité" at bounding box center [162, 59] width 78 height 13
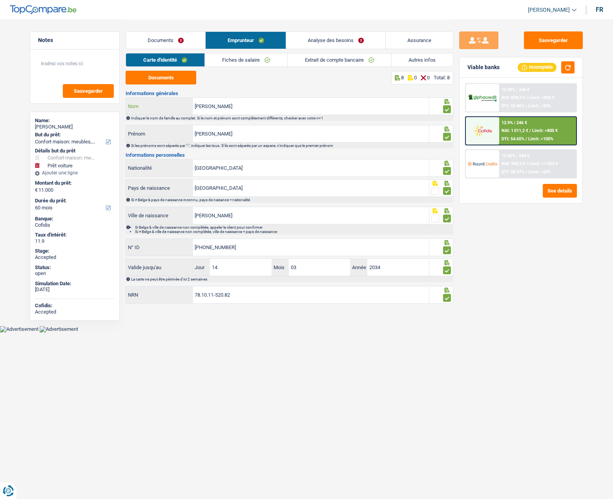
click at [211, 108] on input "Lott" at bounding box center [311, 106] width 236 height 17
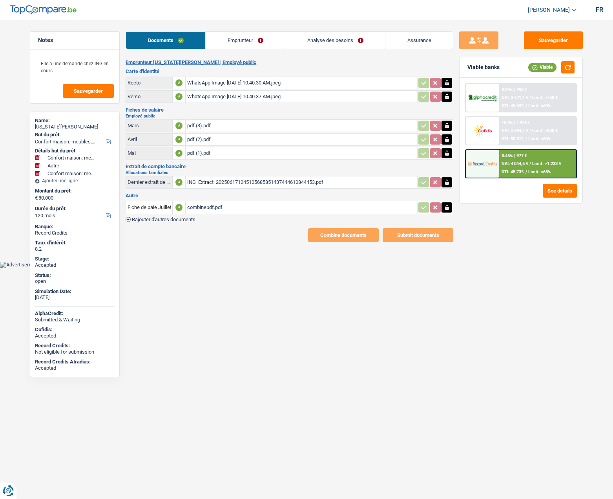
select select "household"
select select "other"
select select "household"
select select "120"
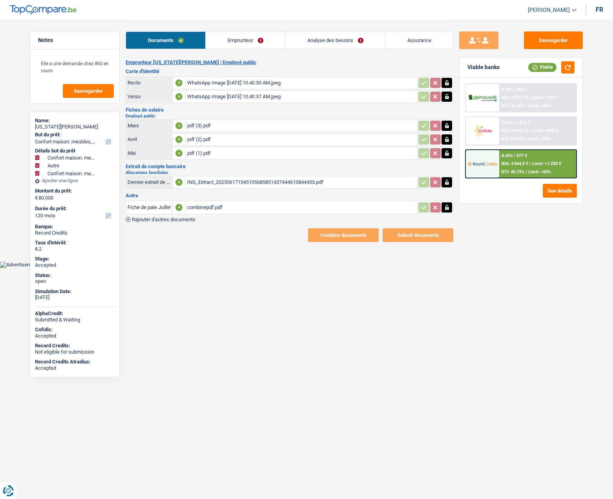
select select "120"
select select "household"
select select "other"
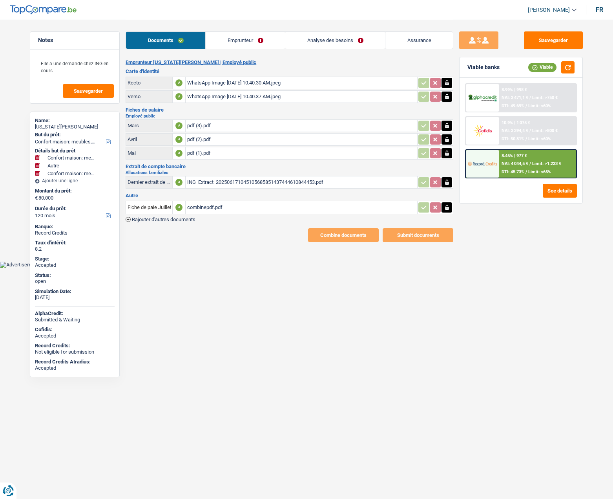
select select "household"
select select "120"
click at [316, 35] on link "Analyse des besoins" at bounding box center [336, 40] width 100 height 17
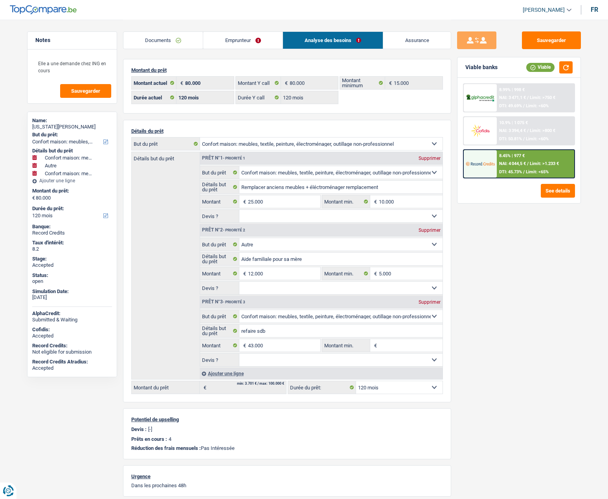
click at [59, 128] on div "virginia Giovannelli" at bounding box center [72, 127] width 80 height 6
copy div "Giovannelli"
click at [421, 43] on link "Assurance" at bounding box center [417, 40] width 68 height 17
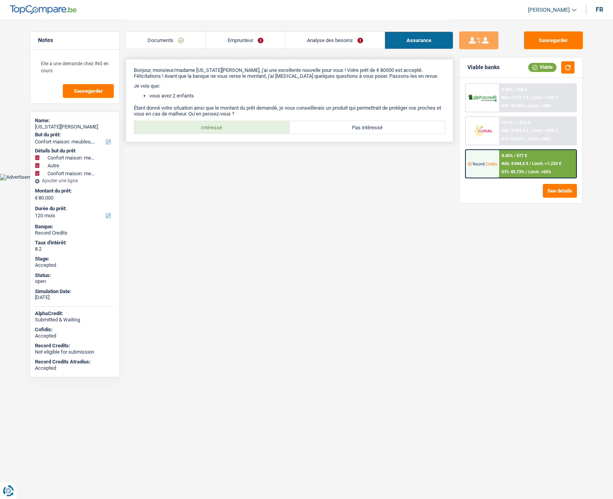
click at [221, 128] on label "Intéressé" at bounding box center [212, 127] width 156 height 13
click at [221, 128] on input "Intéressé" at bounding box center [212, 127] width 156 height 13
radio input "true"
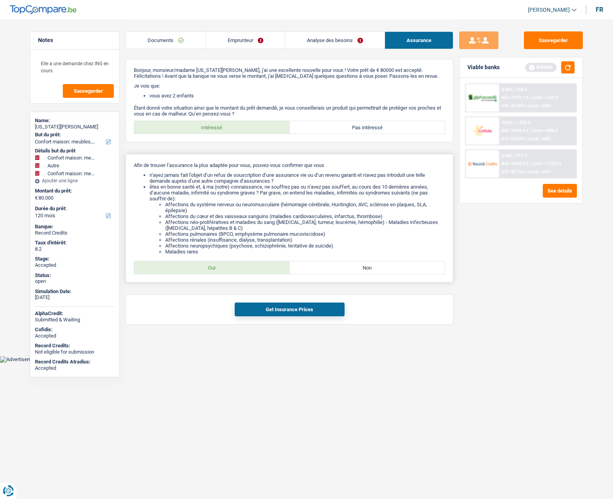
click at [234, 266] on label "Oui" at bounding box center [212, 267] width 156 height 13
click at [234, 266] on input "Oui" at bounding box center [212, 267] width 156 height 13
radio input "true"
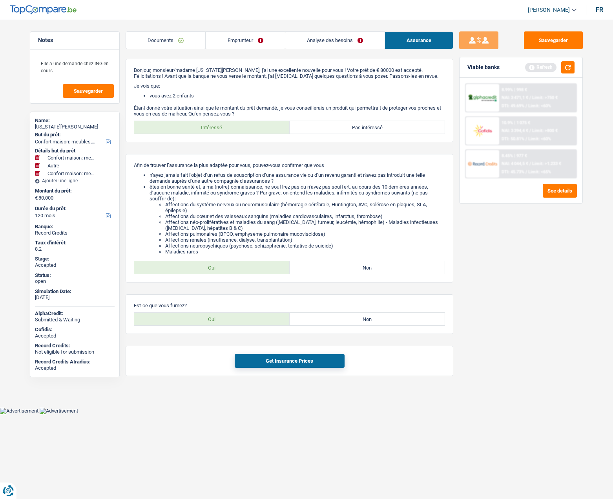
drag, startPoint x: 258, startPoint y: 320, endPoint x: 271, endPoint y: 339, distance: 23.5
click at [258, 320] on label "Oui" at bounding box center [212, 319] width 156 height 13
click at [258, 320] on input "Oui" at bounding box center [212, 319] width 156 height 13
radio input "true"
click at [280, 363] on button "Get Insurance Prices" at bounding box center [290, 361] width 110 height 14
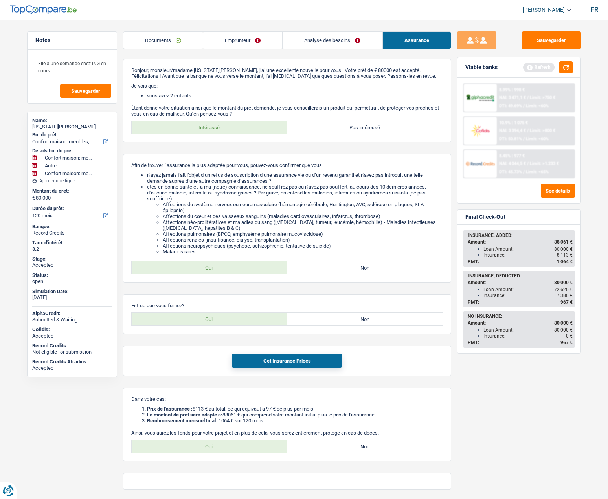
drag, startPoint x: 567, startPoint y: 294, endPoint x: 487, endPoint y: 293, distance: 79.7
click at [487, 293] on div "Insurance: 7 380 €" at bounding box center [527, 295] width 89 height 5
click at [536, 39] on button "Sauvegarder" at bounding box center [551, 40] width 59 height 18
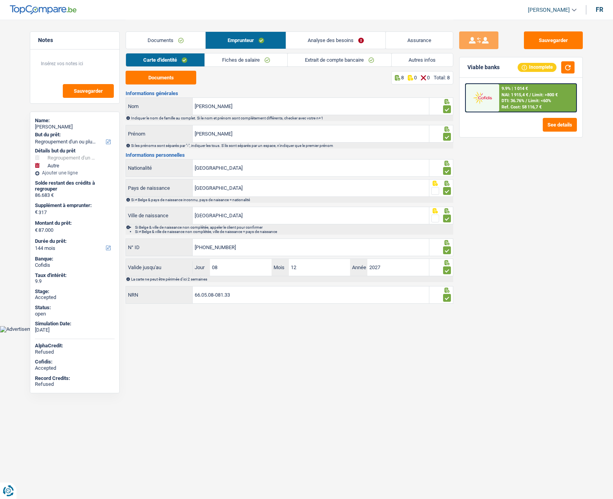
select select "refinancing"
select select "other"
select select "144"
click at [424, 44] on link "Assurance" at bounding box center [419, 40] width 67 height 17
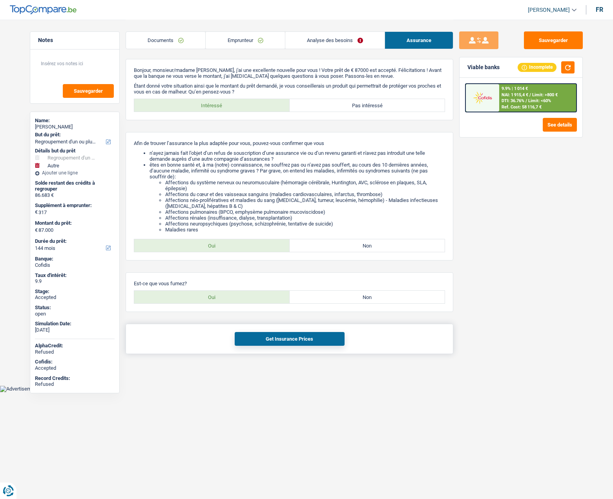
click at [271, 341] on button "Get Insurance Prices" at bounding box center [290, 339] width 110 height 14
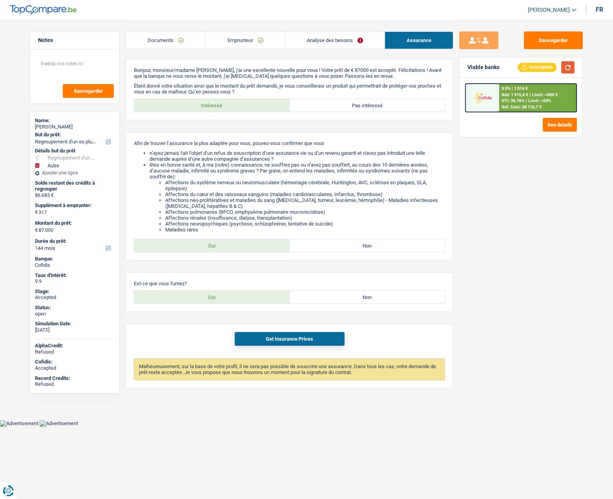
click at [569, 65] on button "button" at bounding box center [568, 67] width 13 height 12
click at [331, 41] on link "Analyse des besoins" at bounding box center [335, 40] width 99 height 17
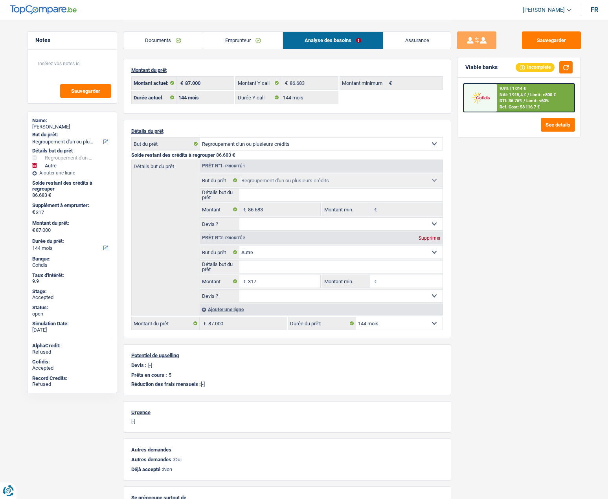
click at [231, 42] on link "Emprunteur" at bounding box center [242, 40] width 79 height 17
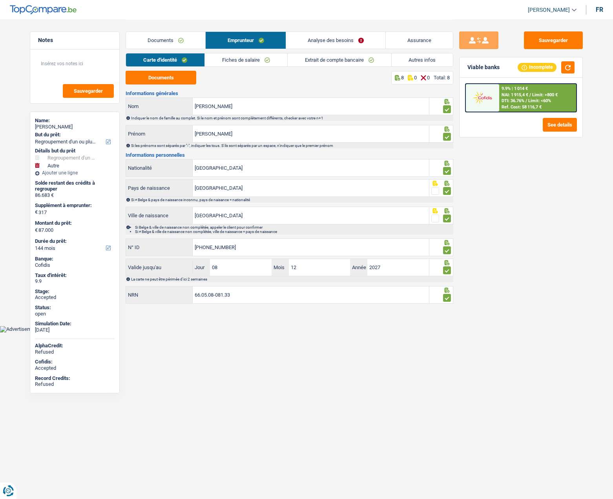
click at [342, 43] on link "Analyse des besoins" at bounding box center [335, 40] width 99 height 17
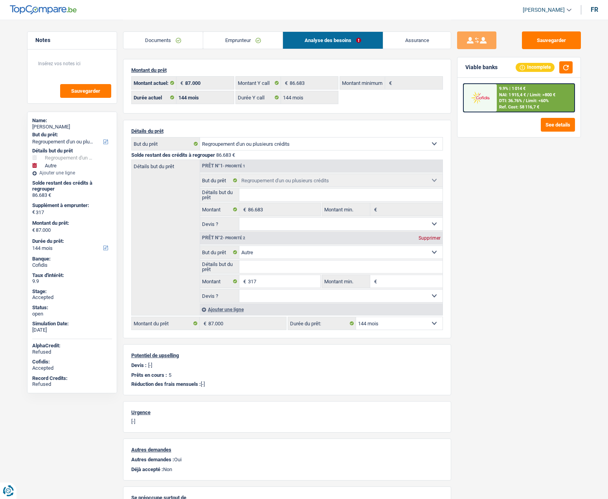
click at [236, 48] on link "Emprunteur" at bounding box center [242, 40] width 79 height 17
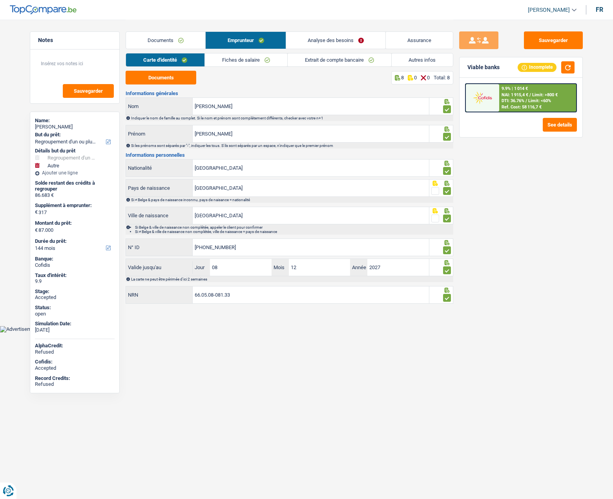
click at [403, 60] on link "Autres infos" at bounding box center [423, 59] width 62 height 13
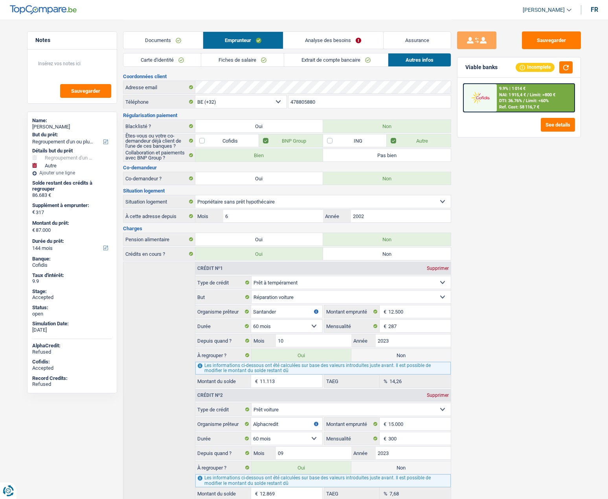
click at [172, 60] on link "Carte d'identité" at bounding box center [162, 59] width 78 height 13
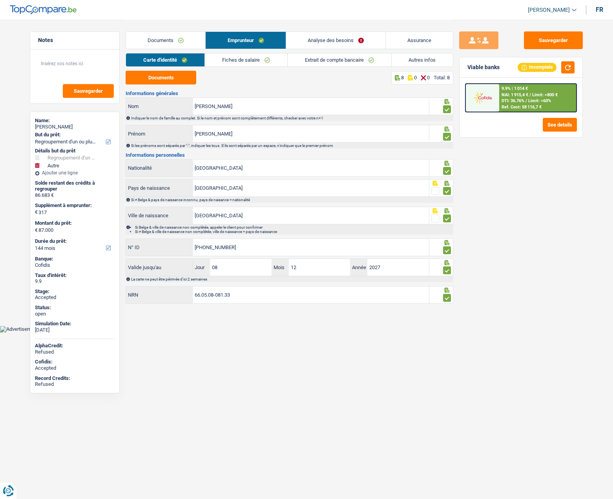
click at [225, 59] on link "Fiches de salaire" at bounding box center [246, 59] width 82 height 13
